Goal: Task Accomplishment & Management: Complete application form

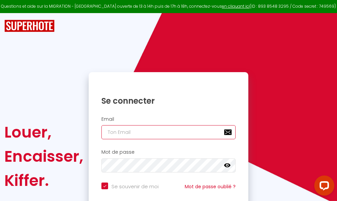
click at [180, 130] on input "email" at bounding box center [168, 132] width 134 height 14
type input "m"
checkbox input "true"
type input "ma"
checkbox input "true"
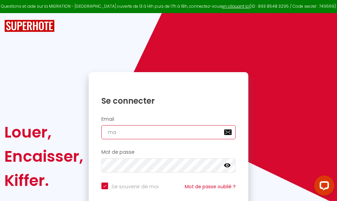
type input "mar"
checkbox input "true"
type input "marc"
checkbox input "true"
type input "marcd"
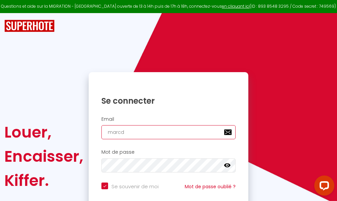
checkbox input "true"
type input "marcdp"
checkbox input "true"
type input "marcdpo"
checkbox input "true"
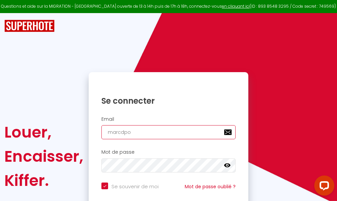
type input "marcdpoz"
checkbox input "true"
type input "marcdpoz."
checkbox input "true"
type input "marcdpoz.l"
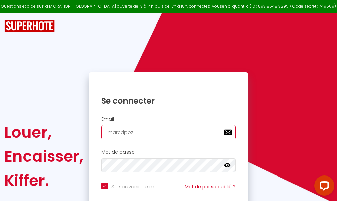
checkbox input "true"
type input "marcdpoz.lo"
checkbox input "true"
type input "marcdpoz.loc"
checkbox input "true"
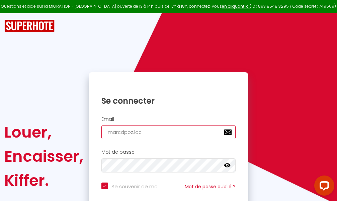
type input "marcdpoz.loca"
checkbox input "true"
type input "marcdpoz.locat"
checkbox input "true"
type input "marcdpoz.locati"
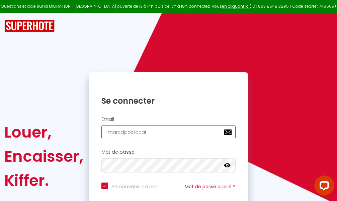
checkbox input "true"
type input "marcdpoz.locatio"
checkbox input "true"
type input "marcdpoz.location"
checkbox input "true"
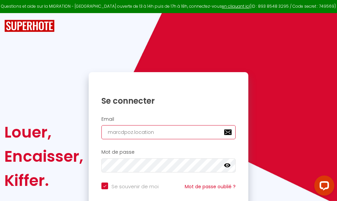
type input "marcdpoz.location@"
checkbox input "true"
type input "marcdpoz.location@g"
checkbox input "true"
type input "marcdpoz.location@gm"
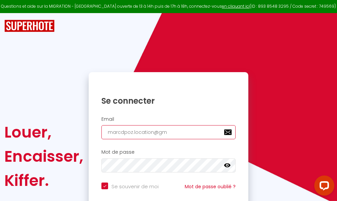
checkbox input "true"
type input "marcdpoz.location@gma"
checkbox input "true"
type input "marcdpoz.location@gmai"
checkbox input "true"
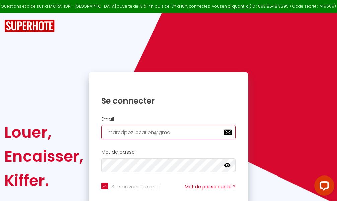
type input "[EMAIL_ADDRESS]"
checkbox input "true"
type input "[EMAIL_ADDRESS]."
checkbox input "true"
type input "marcdpoz.location@gmail.c"
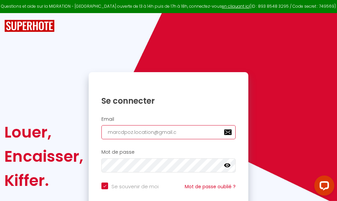
checkbox input "true"
type input "[EMAIL_ADDRESS][DOMAIN_NAME]"
checkbox input "true"
type input "[EMAIL_ADDRESS][DOMAIN_NAME]"
checkbox input "true"
